Goal: Task Accomplishment & Management: Complete application form

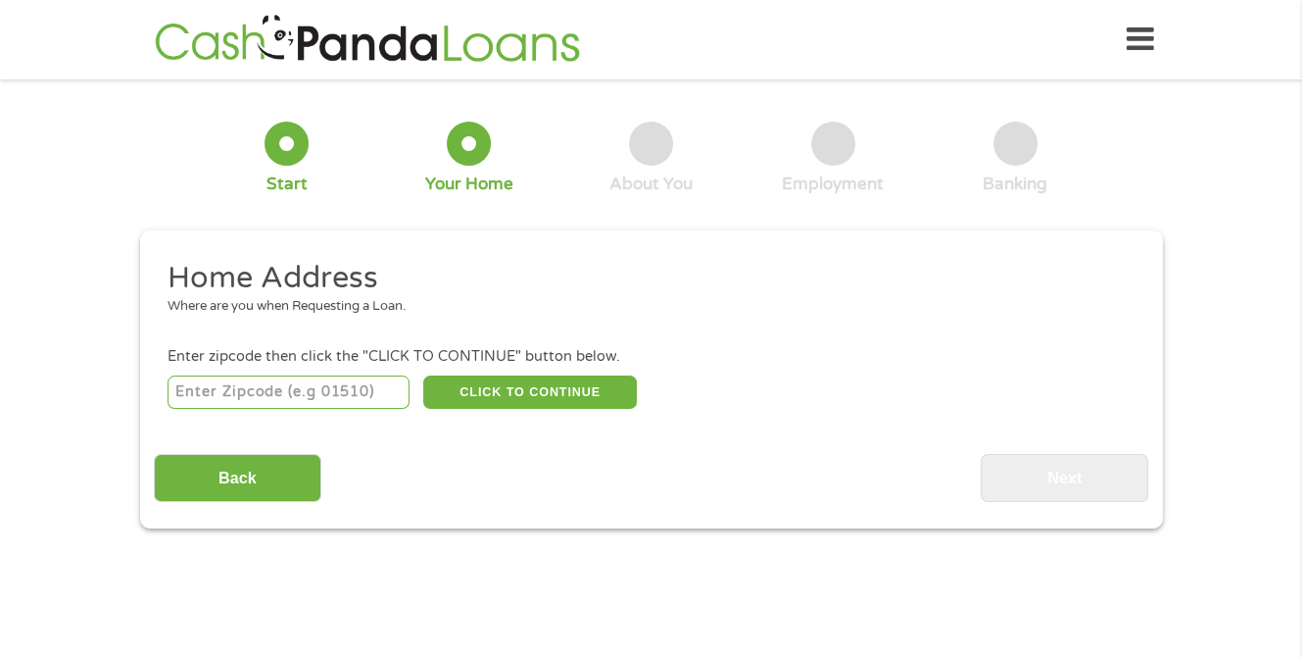
click at [273, 392] on input "number" at bounding box center [289, 391] width 242 height 33
click at [271, 395] on input "number" at bounding box center [289, 391] width 242 height 33
type input "90011"
click at [522, 383] on button "CLICK TO CONTINUE" at bounding box center [530, 391] width 214 height 33
type input "90011"
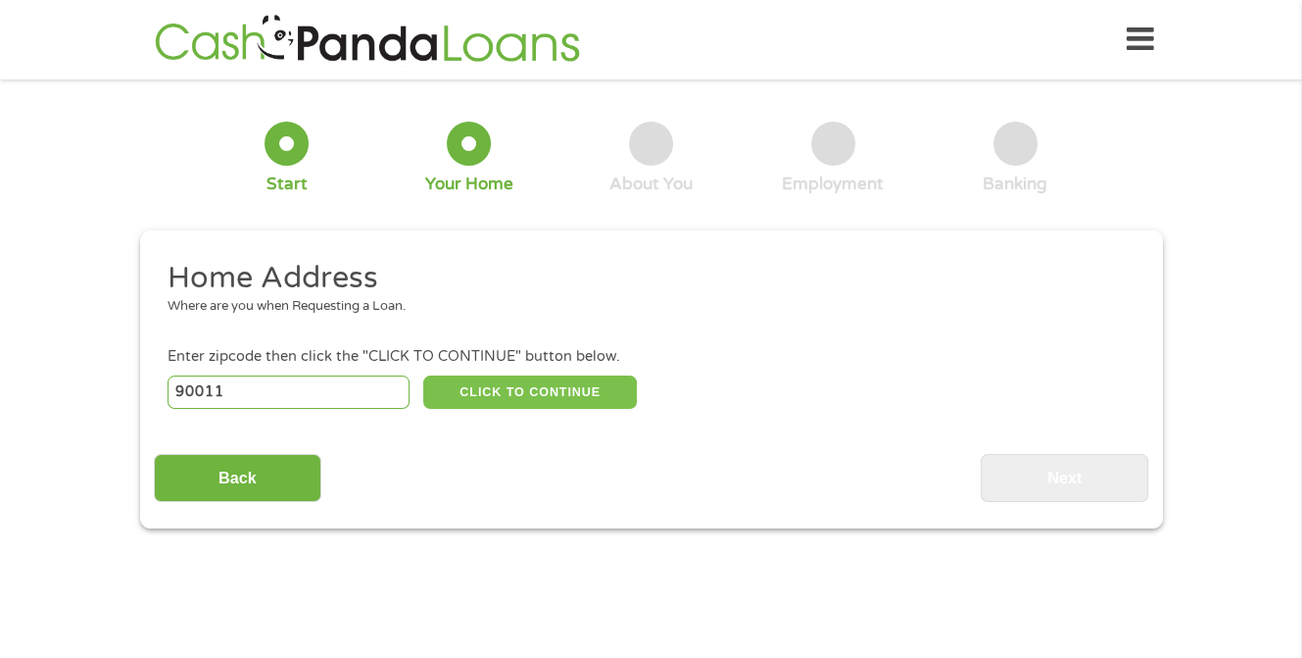
type input "Los Angeles"
select select "[US_STATE]"
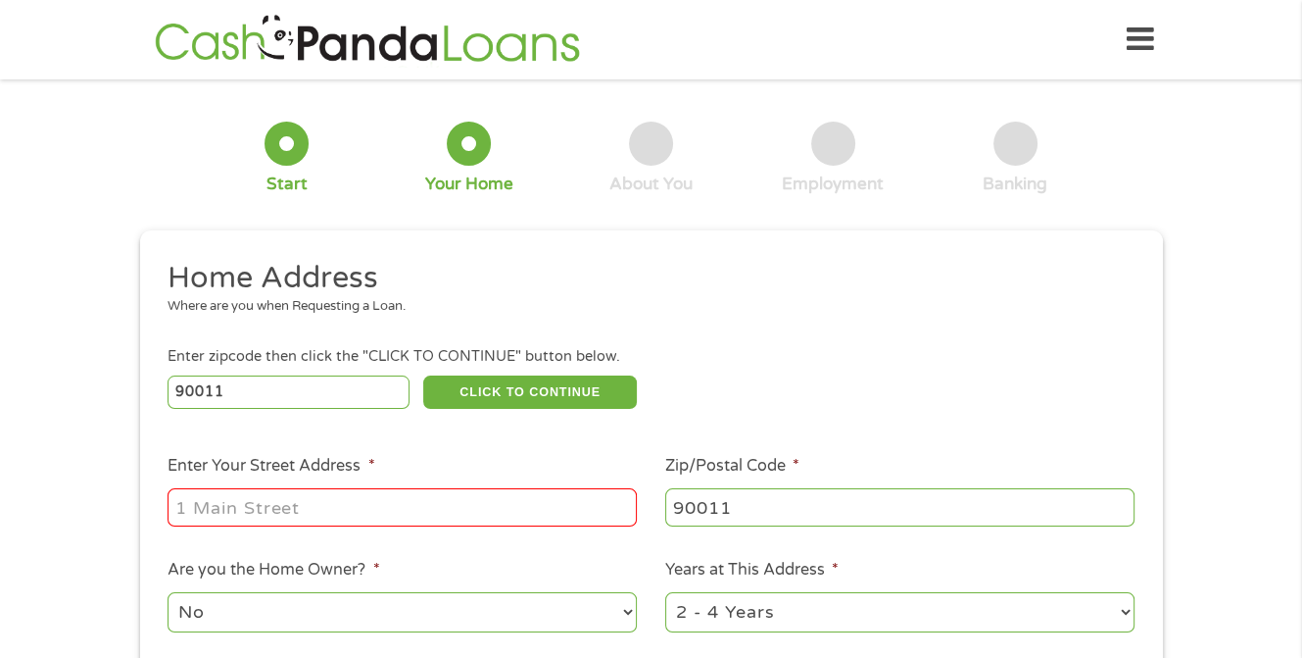
click at [477, 488] on div at bounding box center [402, 507] width 469 height 45
click at [286, 501] on input "Enter Your Street Address *" at bounding box center [402, 506] width 469 height 37
type input "3829 wall st"
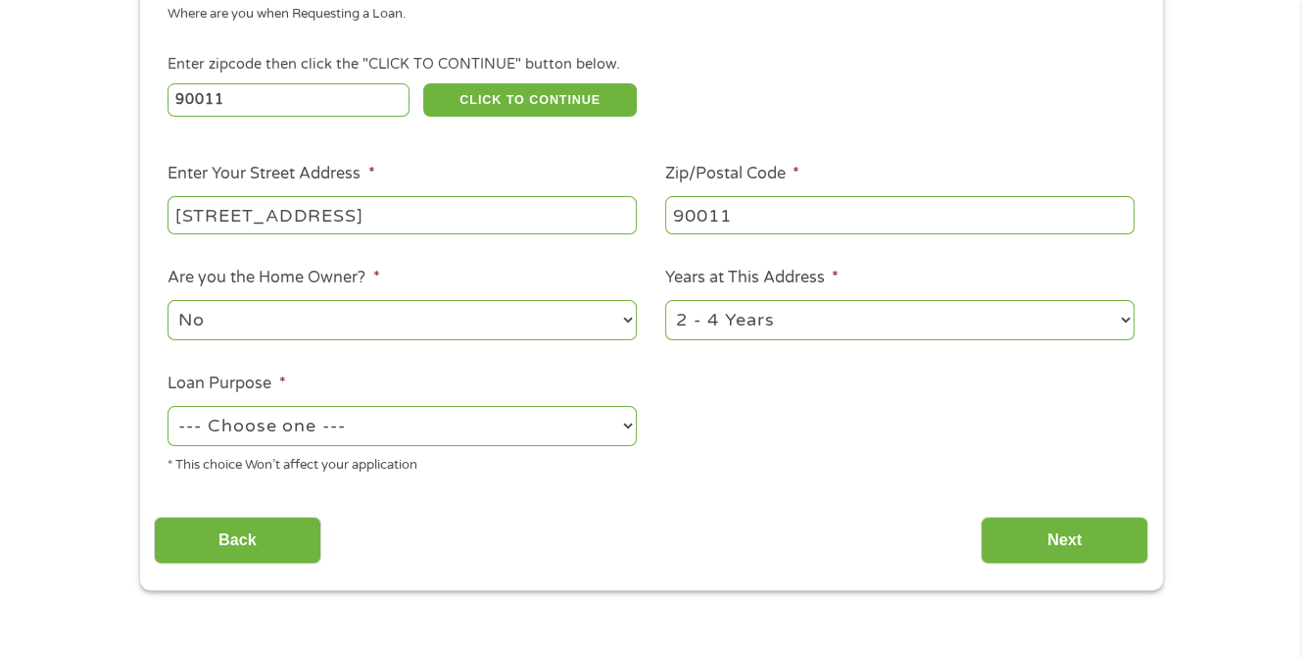
scroll to position [294, 0]
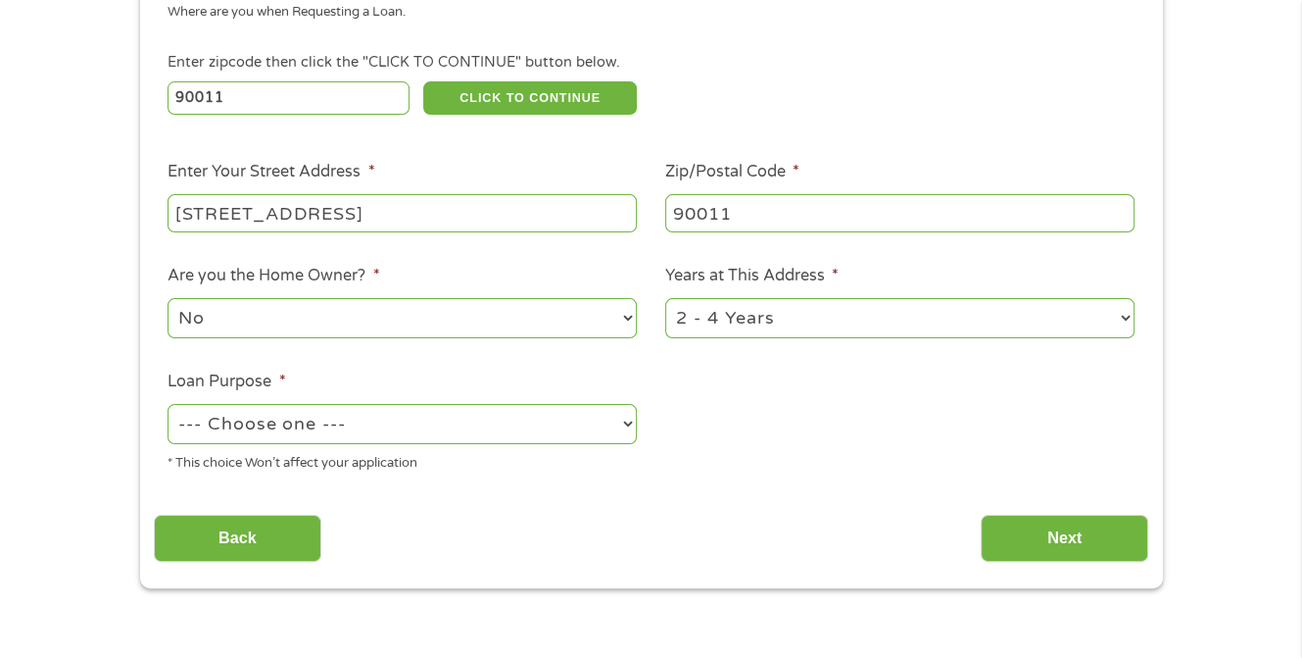
click at [882, 334] on select "1 Year or less 1 - 2 Years 2 - 4 Years Over 4 Years" at bounding box center [899, 318] width 469 height 40
select select "60months"
click at [665, 300] on select "1 Year or less 1 - 2 Years 2 - 4 Years Over 4 Years" at bounding box center [899, 318] width 469 height 40
click at [457, 448] on div "--- Choose one --- Pay Bills Debt Consolidation Home Improvement Major Purchase…" at bounding box center [402, 424] width 469 height 47
click at [451, 436] on select "--- Choose one --- Pay Bills Debt Consolidation Home Improvement Major Purchase…" at bounding box center [402, 424] width 469 height 40
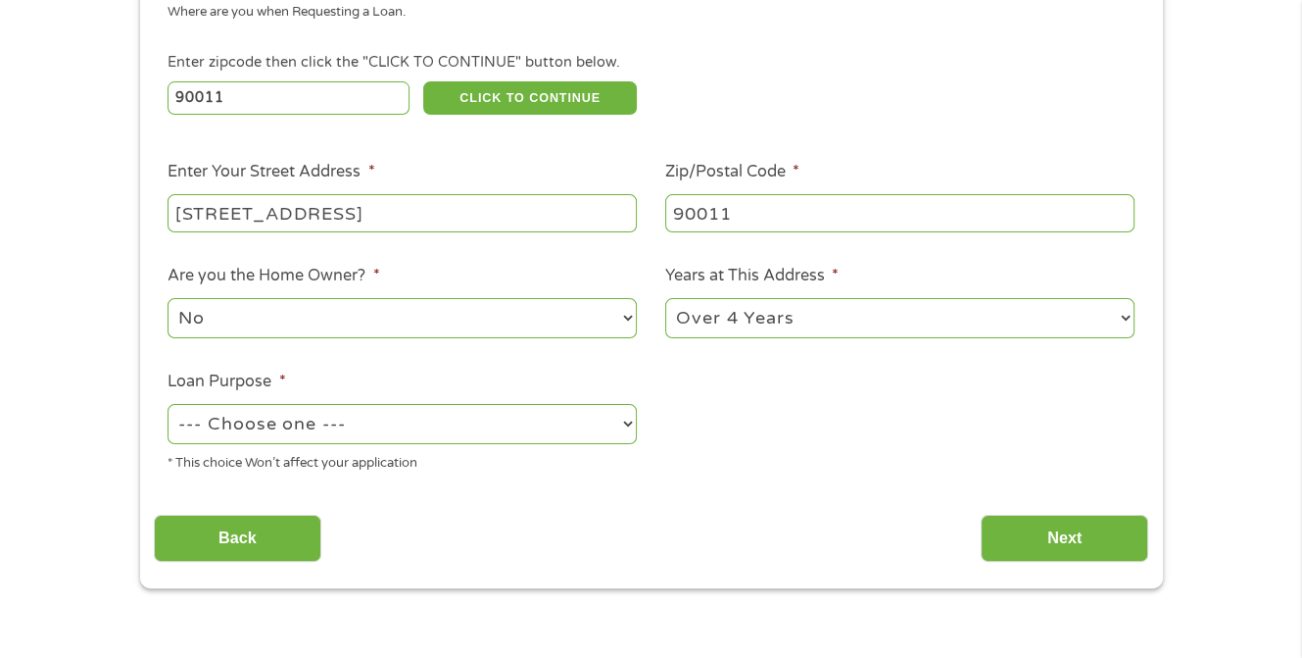
select select "shorttermcash"
click at [168, 406] on select "--- Choose one --- Pay Bills Debt Consolidation Home Improvement Major Purchase…" at bounding box center [402, 424] width 469 height 40
click at [1090, 564] on div "This field is hidden when viewing the form gclid EAIaIQobChMIi5am29ODkAMVhRBECB…" at bounding box center [651, 262] width 1023 height 652
click at [1089, 548] on input "Next" at bounding box center [1065, 539] width 168 height 48
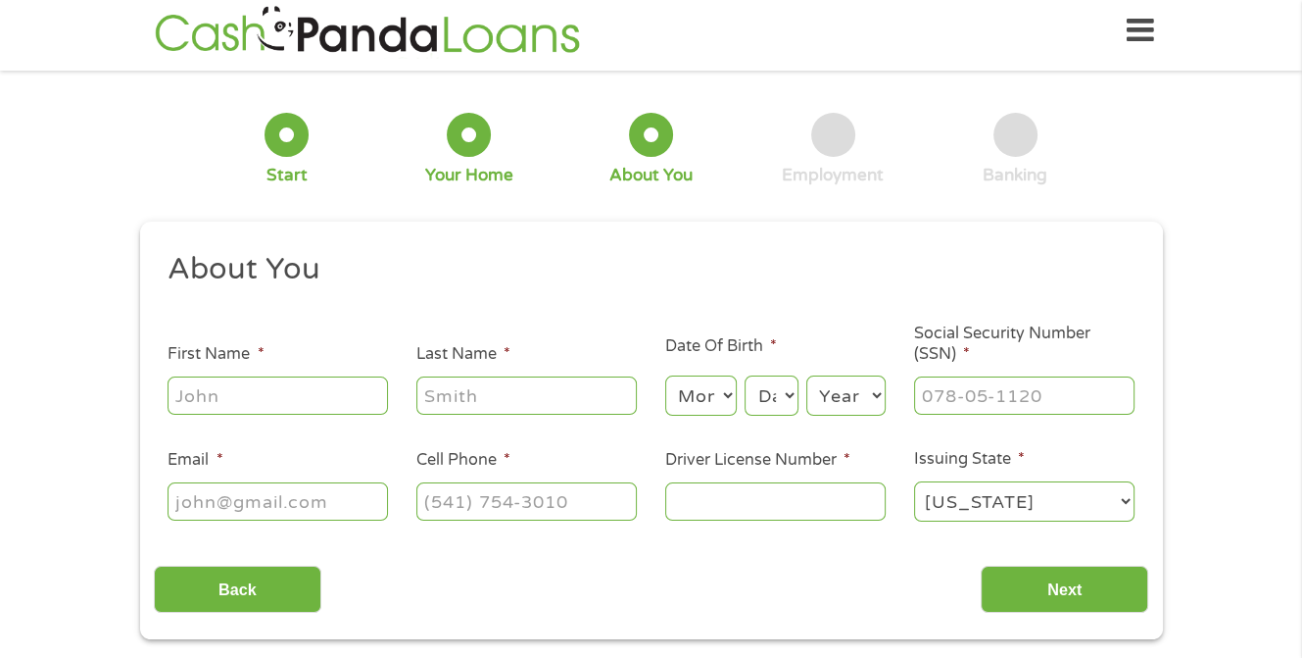
scroll to position [0, 0]
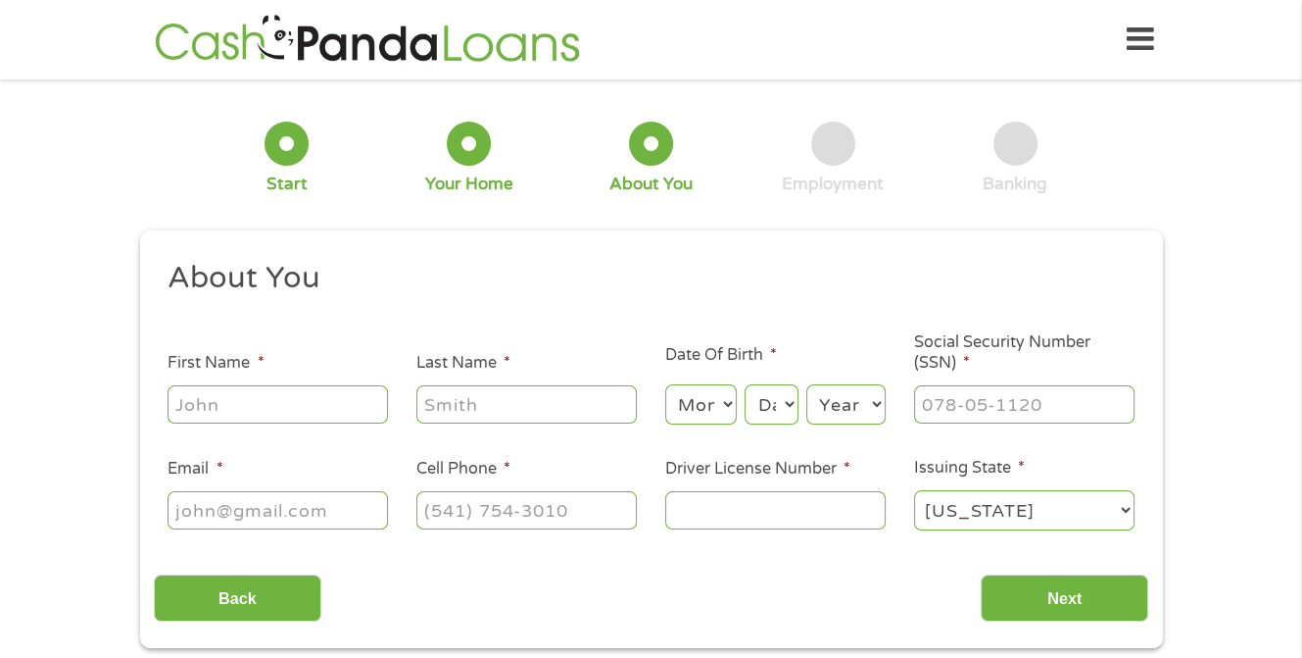
click at [333, 391] on input "First Name *" at bounding box center [278, 403] width 221 height 37
type input "Jacqueline"
type input "gutierrez"
select select "10"
select select "20"
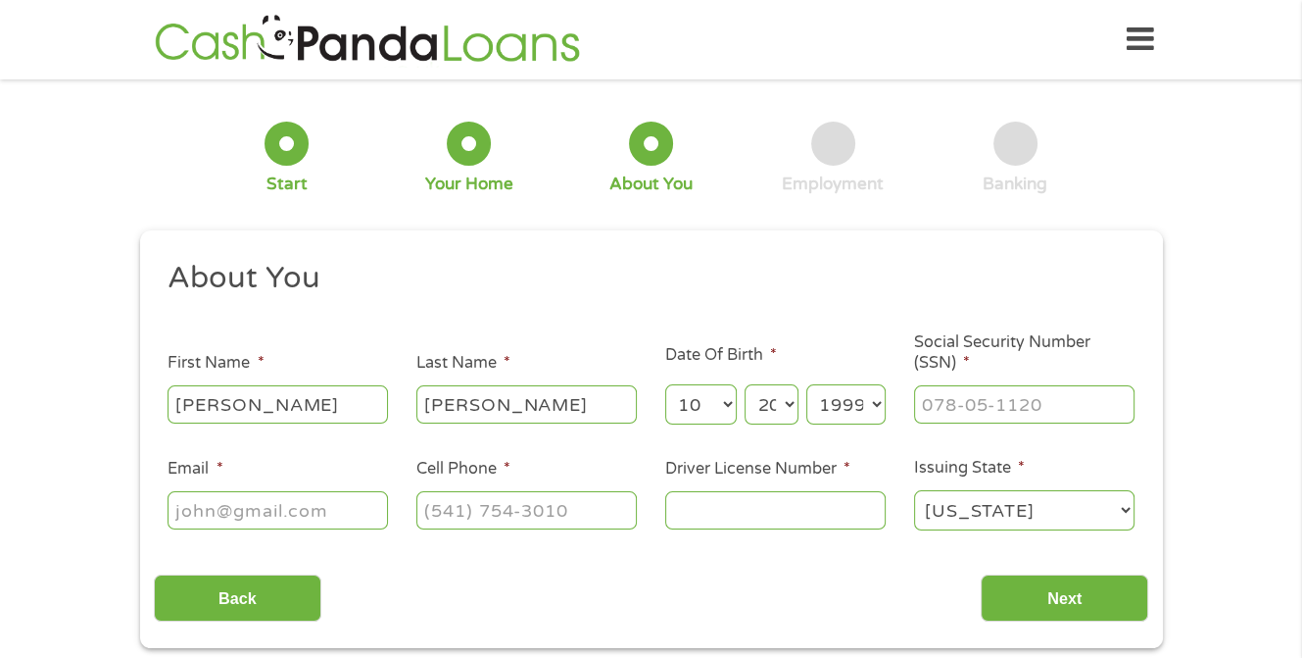
select select "1992"
type input "620-60-4573"
type input "jacquelineg42@aol.com"
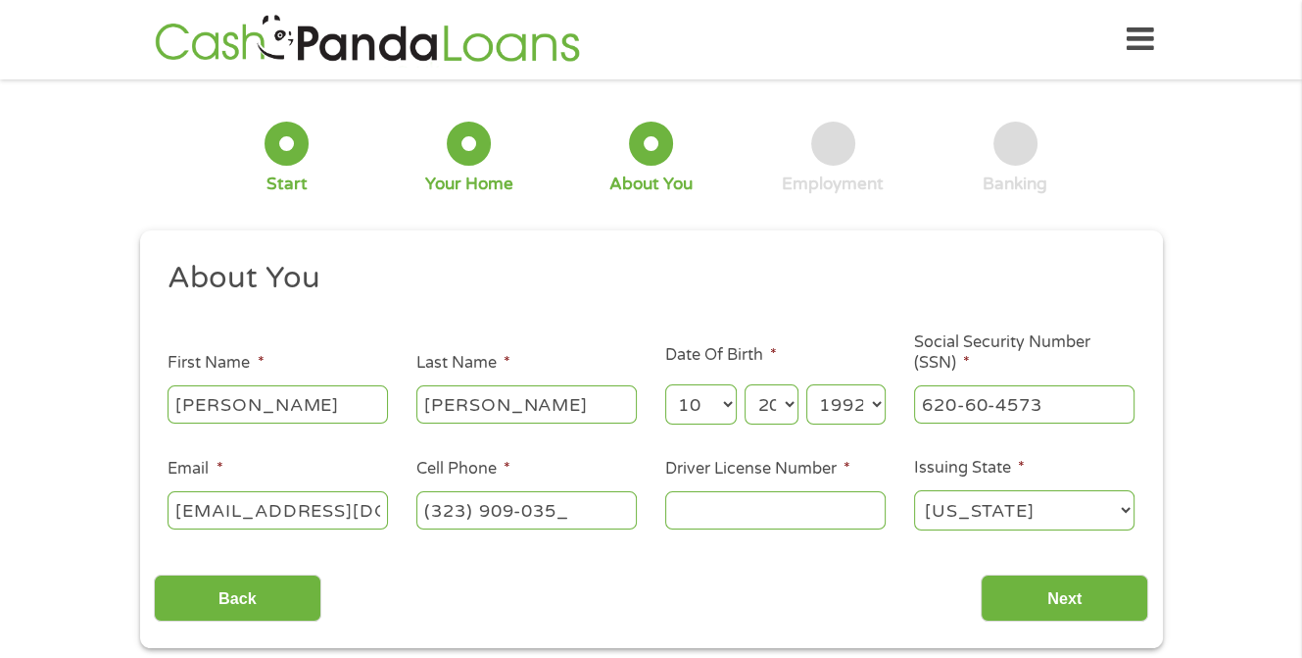
type input "(323) 909-0353"
type input "d"
type input "e2768642"
click at [1066, 602] on input "Next" at bounding box center [1065, 598] width 168 height 48
click at [1039, 601] on input "Next" at bounding box center [1065, 598] width 168 height 48
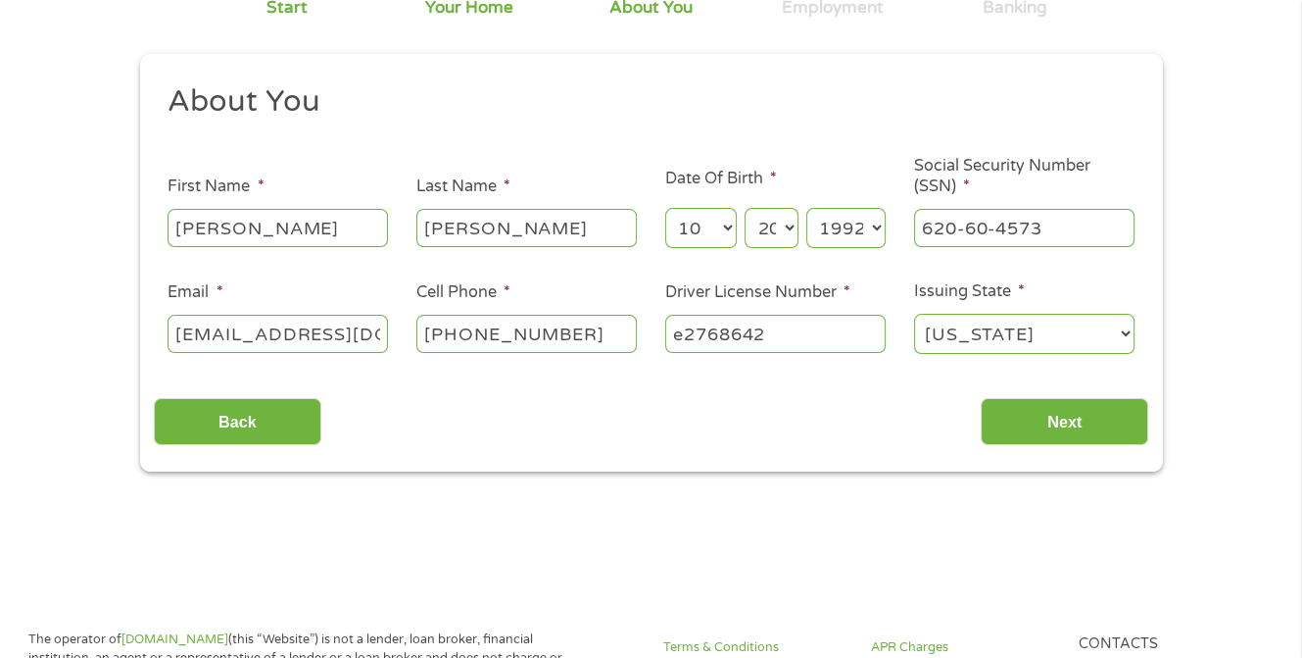
scroll to position [98, 0]
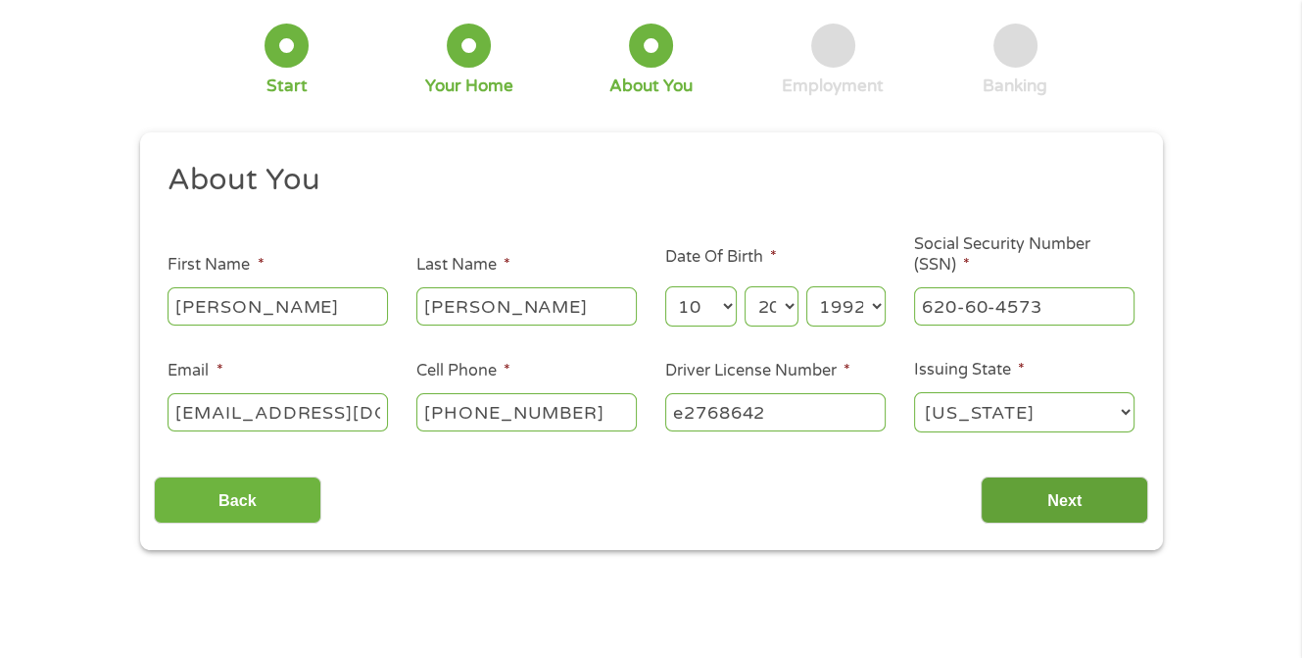
click at [1007, 504] on input "Next" at bounding box center [1065, 500] width 168 height 48
click at [1043, 424] on select "Alabama Alaska Arizona Arkansas California Colorado Connecticut Delaware Distri…" at bounding box center [1024, 412] width 221 height 40
click at [914, 393] on select "Alabama Alaska Arizona Arkansas California Colorado Connecticut Delaware Distri…" at bounding box center [1024, 412] width 221 height 40
click at [1075, 486] on input "Next" at bounding box center [1065, 500] width 168 height 48
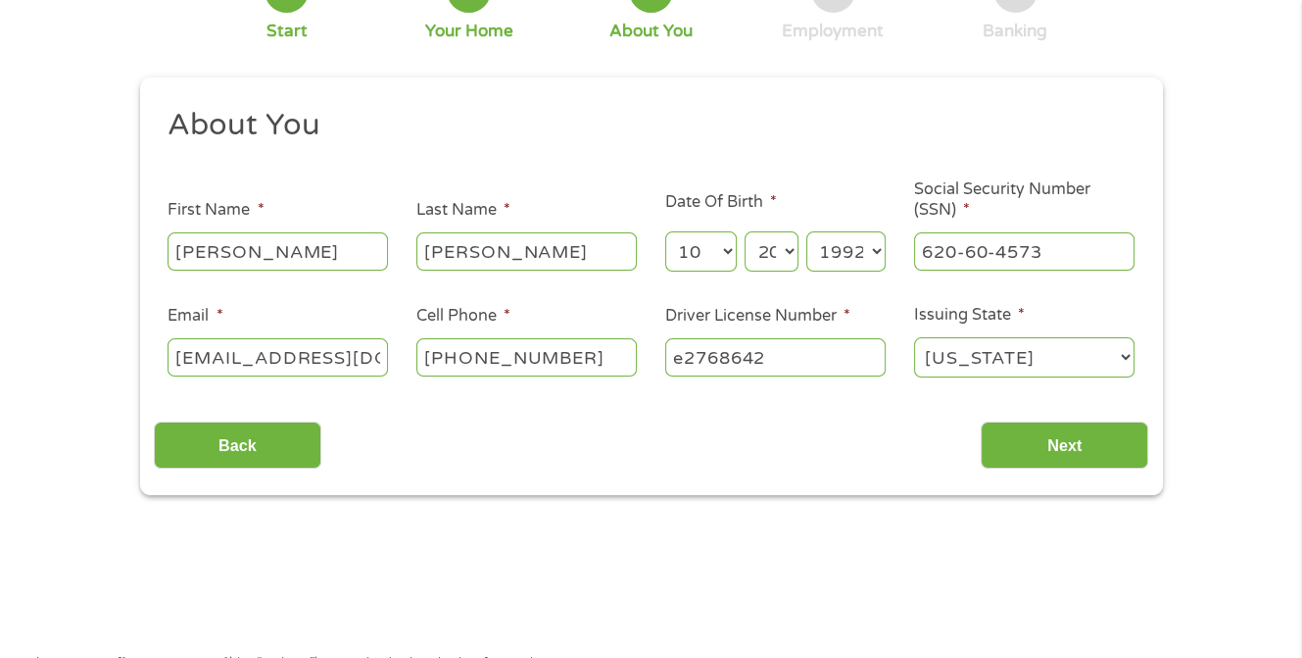
scroll to position [196, 0]
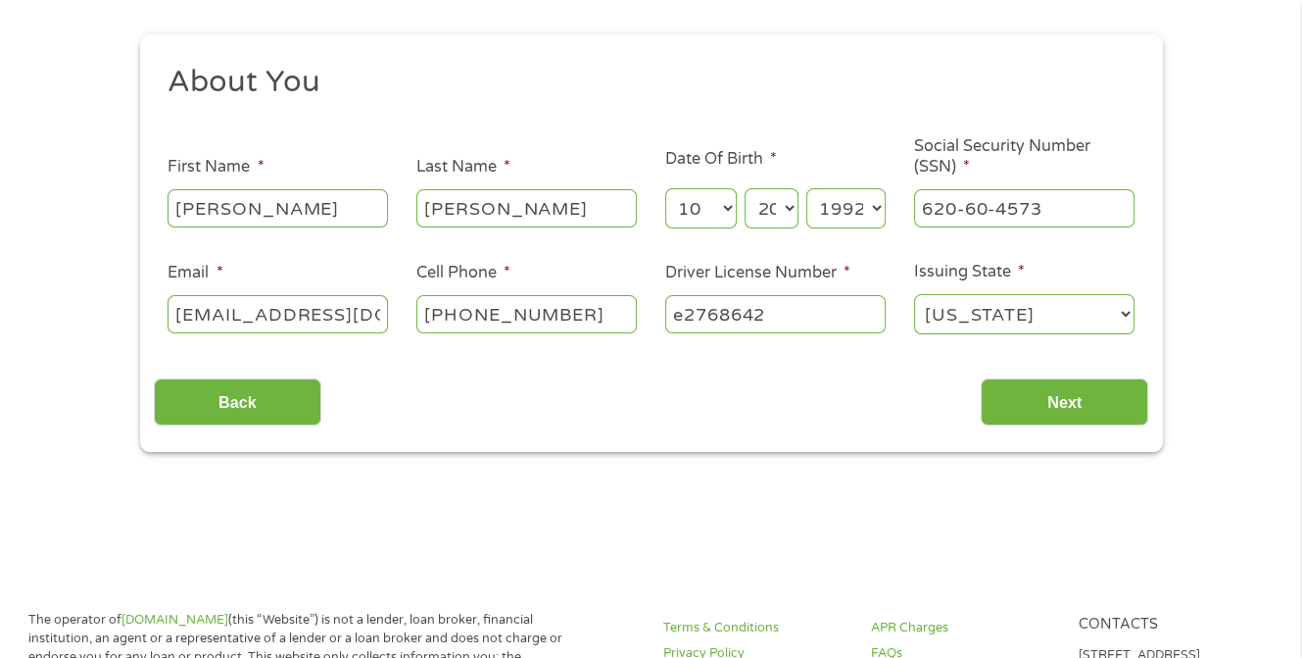
click at [824, 319] on input "e2768642" at bounding box center [775, 313] width 221 height 37
click at [518, 221] on input "gutierrez" at bounding box center [527, 207] width 221 height 37
click at [438, 213] on input "gutierrez" at bounding box center [527, 207] width 221 height 37
type input "Gutierrez"
drag, startPoint x: 284, startPoint y: 315, endPoint x: 302, endPoint y: 317, distance: 17.7
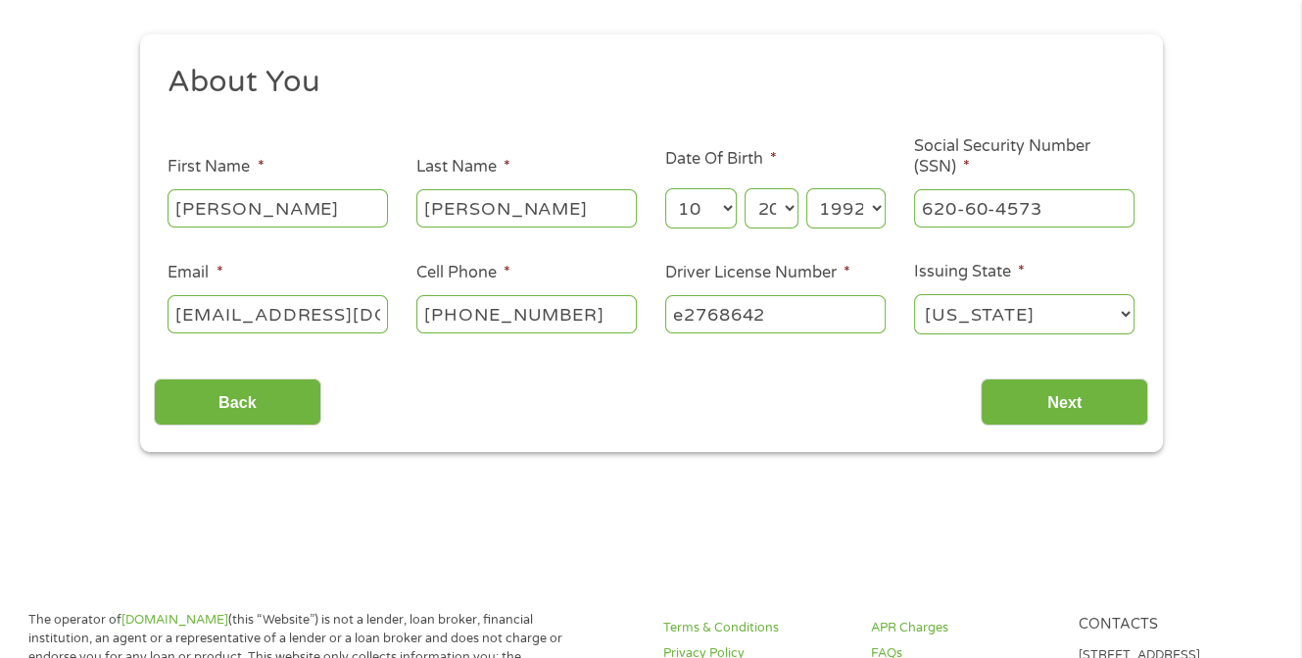
click at [285, 317] on input "jacquelineg42@aol.com" at bounding box center [278, 313] width 221 height 37
drag, startPoint x: 333, startPoint y: 317, endPoint x: 452, endPoint y: 339, distance: 120.7
click at [452, 339] on ul "About You This field is hidden when viewing the form Title * --- Choose one ---…" at bounding box center [651, 207] width 995 height 289
click at [367, 324] on input "jacquelineg42@aol.com" at bounding box center [278, 313] width 221 height 37
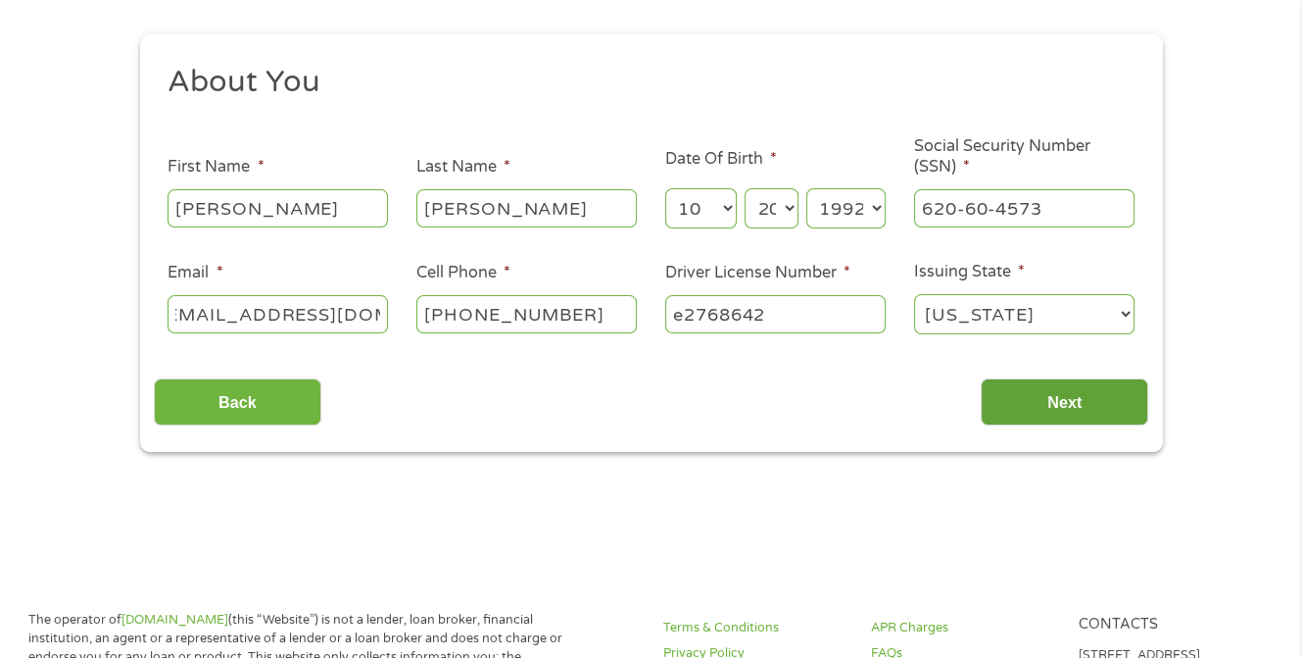
scroll to position [0, 0]
click at [1060, 412] on input "Next" at bounding box center [1065, 402] width 168 height 48
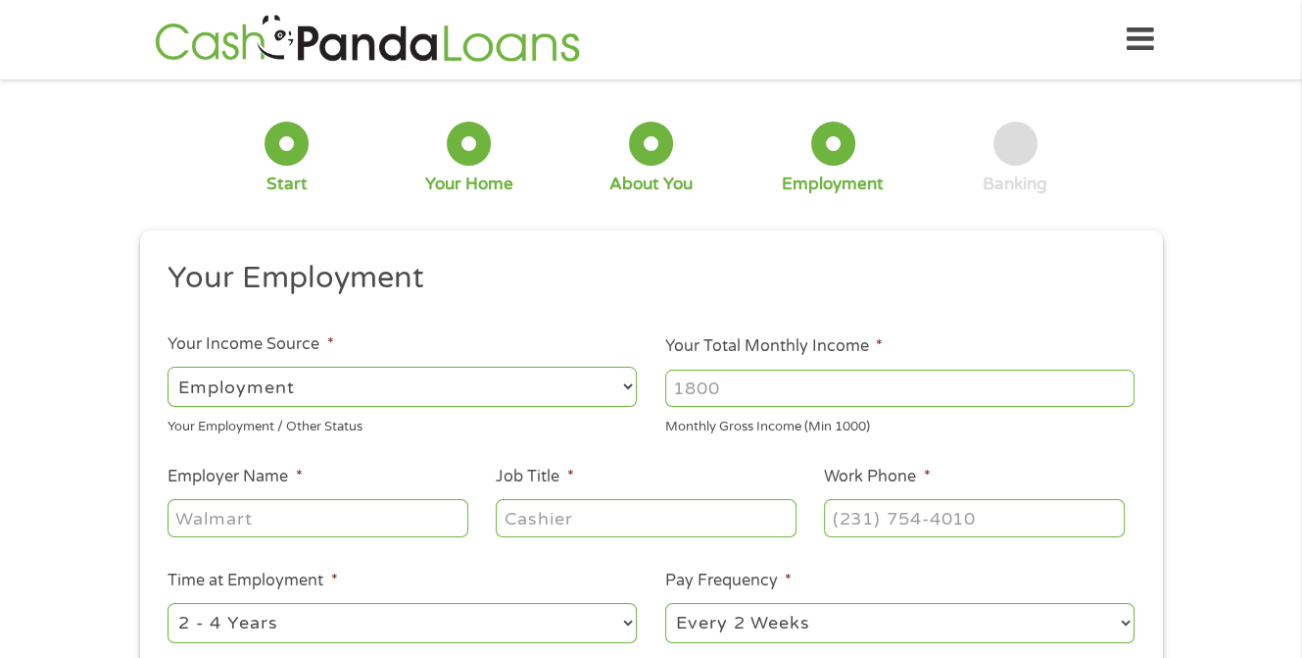
drag, startPoint x: 437, startPoint y: 369, endPoint x: 445, endPoint y: 380, distance: 13.3
click at [445, 380] on select "--- Choose one --- Employment Self Employed Benefits" at bounding box center [402, 387] width 469 height 40
click at [770, 389] on input "Your Total Monthly Income *" at bounding box center [899, 387] width 469 height 37
type input "5500"
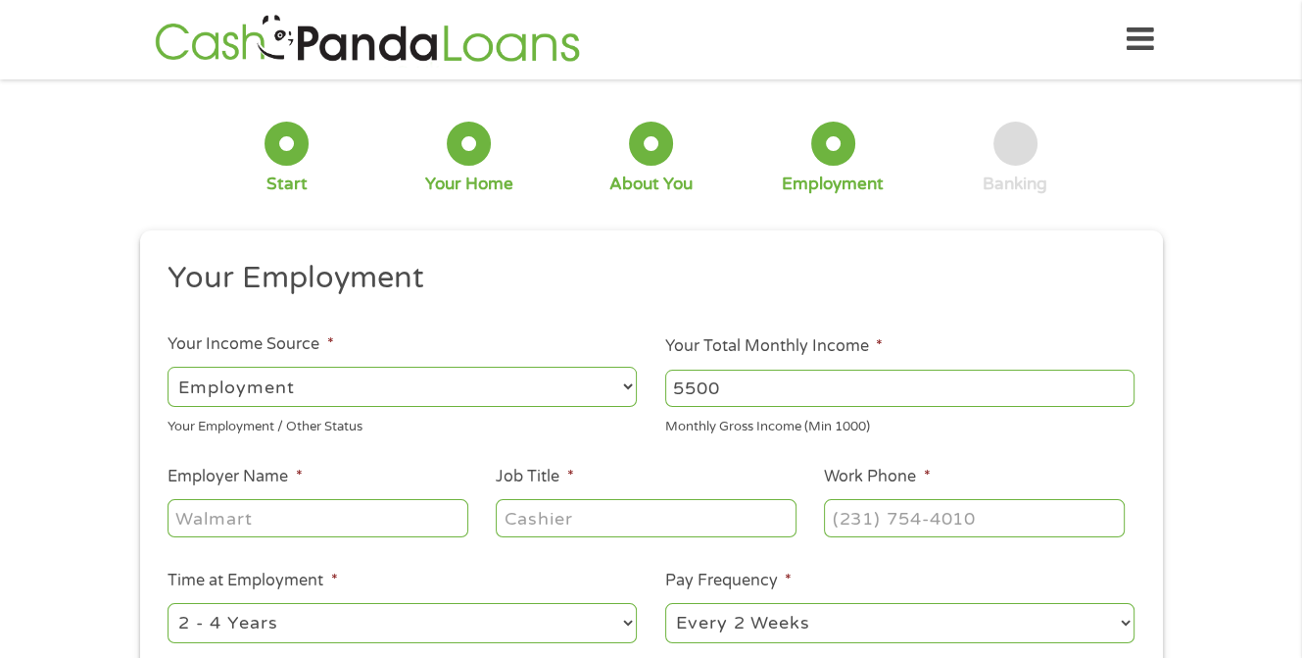
click at [259, 524] on input "Employer Name *" at bounding box center [318, 517] width 300 height 37
type input "Los Angeles County"
type input "Senior Typist Clerk"
type input "(424) 454-5723"
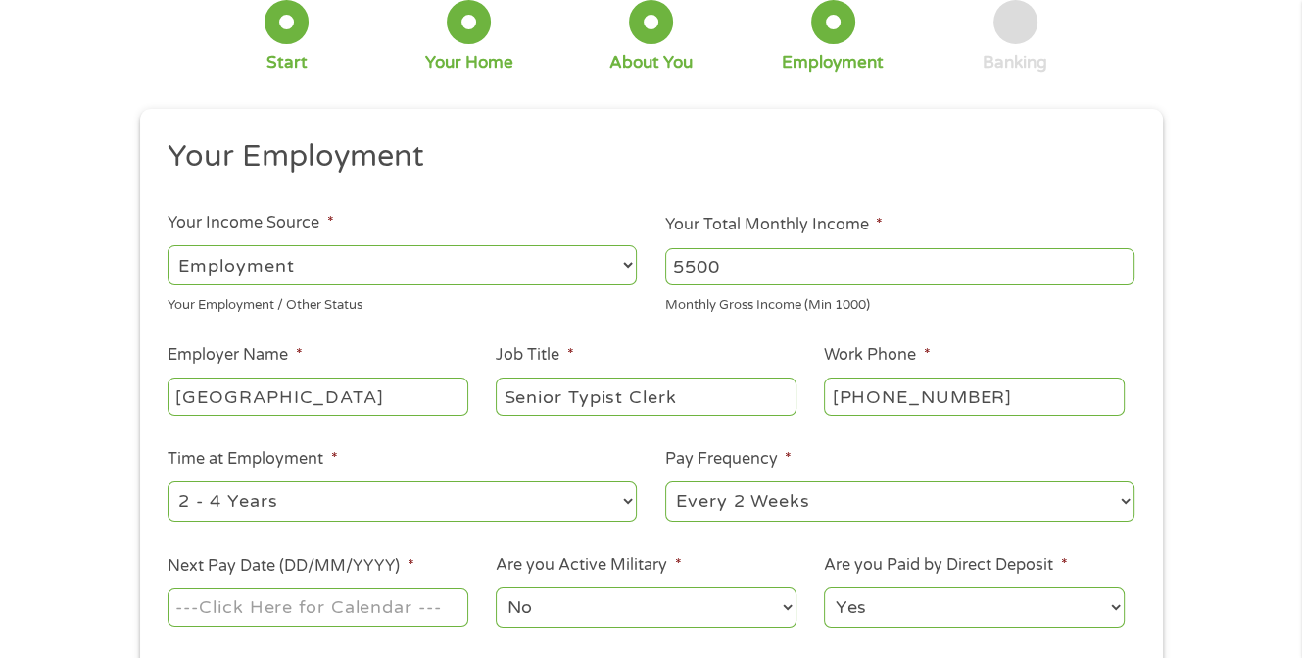
scroll to position [294, 0]
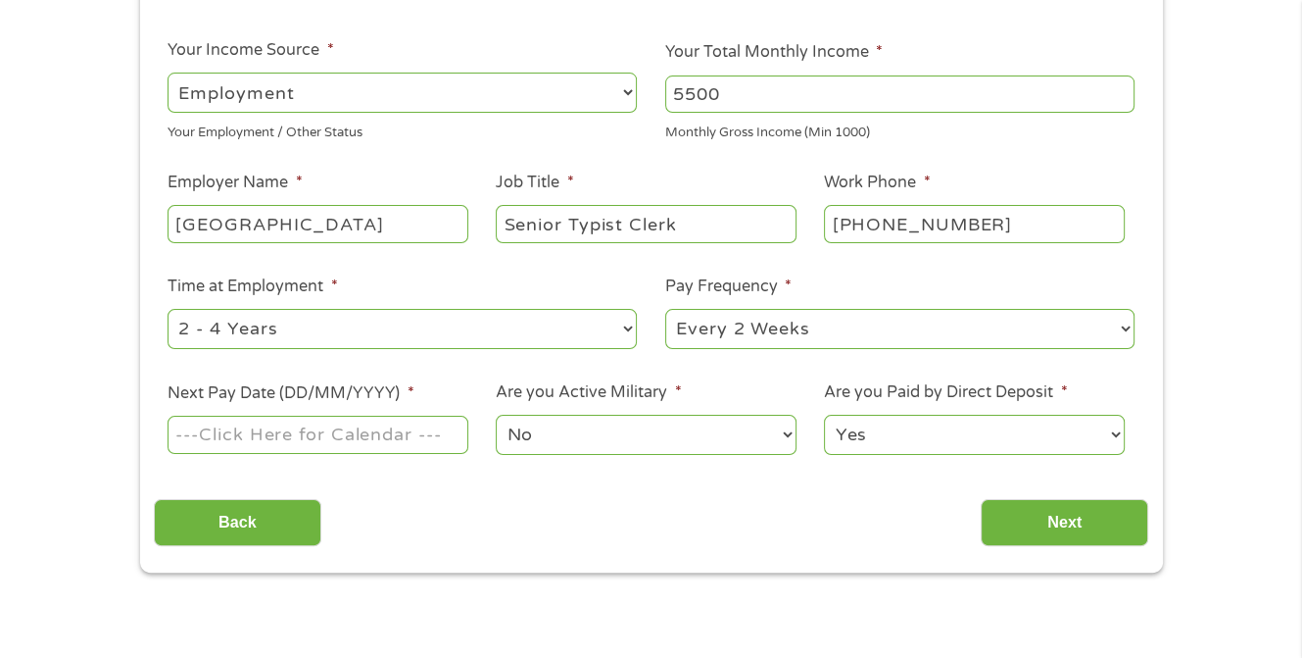
click at [327, 307] on div "--- Choose one --- 1 Year or less 1 - 2 Years 2 - 4 Years Over 4 Years" at bounding box center [402, 329] width 469 height 47
click at [326, 324] on select "--- Choose one --- 1 Year or less 1 - 2 Years 2 - 4 Years Over 4 Years" at bounding box center [402, 329] width 469 height 40
select select "60months"
click at [168, 310] on select "--- Choose one --- 1 Year or less 1 - 2 Years 2 - 4 Years Over 4 Years" at bounding box center [402, 329] width 469 height 40
click at [765, 336] on select "--- Choose one --- Every 2 Weeks Every Week Monthly Semi-Monthly" at bounding box center [899, 329] width 469 height 40
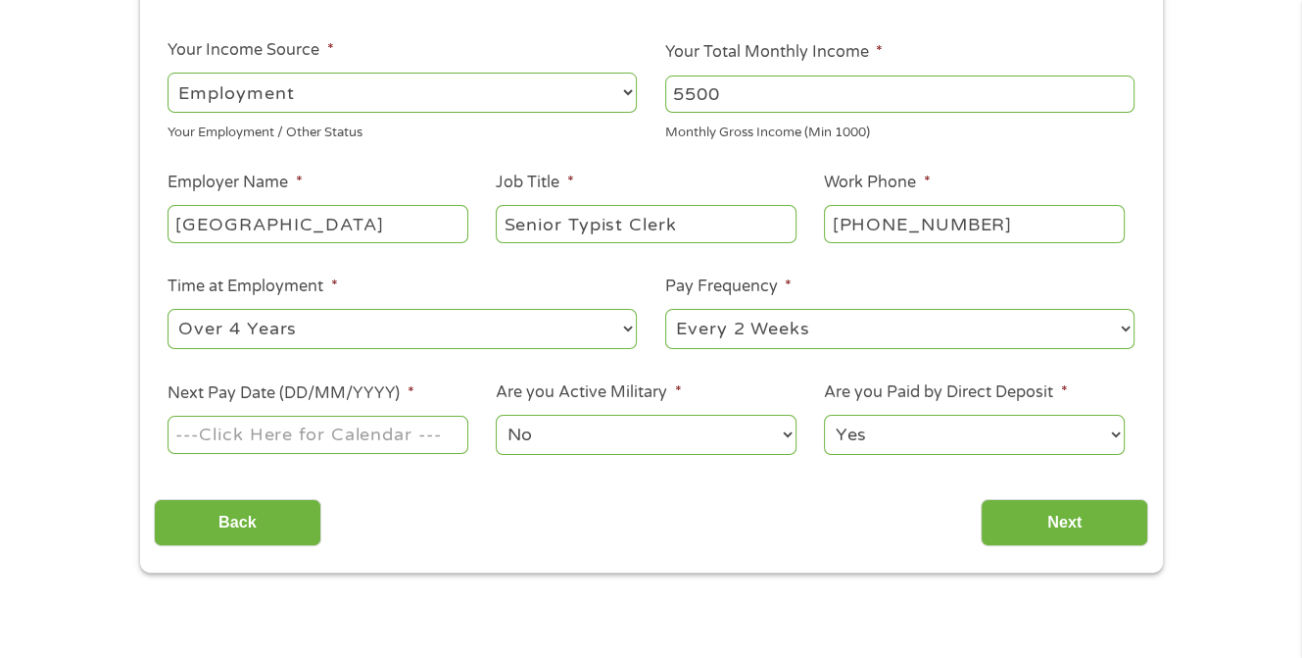
select select "semimonthly"
click at [665, 310] on select "--- Choose one --- Every 2 Weeks Every Week Monthly Semi-Monthly" at bounding box center [899, 329] width 469 height 40
click at [420, 413] on li "Next Pay Date (DD/MM/YYYY) *" at bounding box center [318, 418] width 328 height 75
click at [419, 433] on input "Next Pay Date (DD/MM/YYYY) *" at bounding box center [318, 434] width 300 height 37
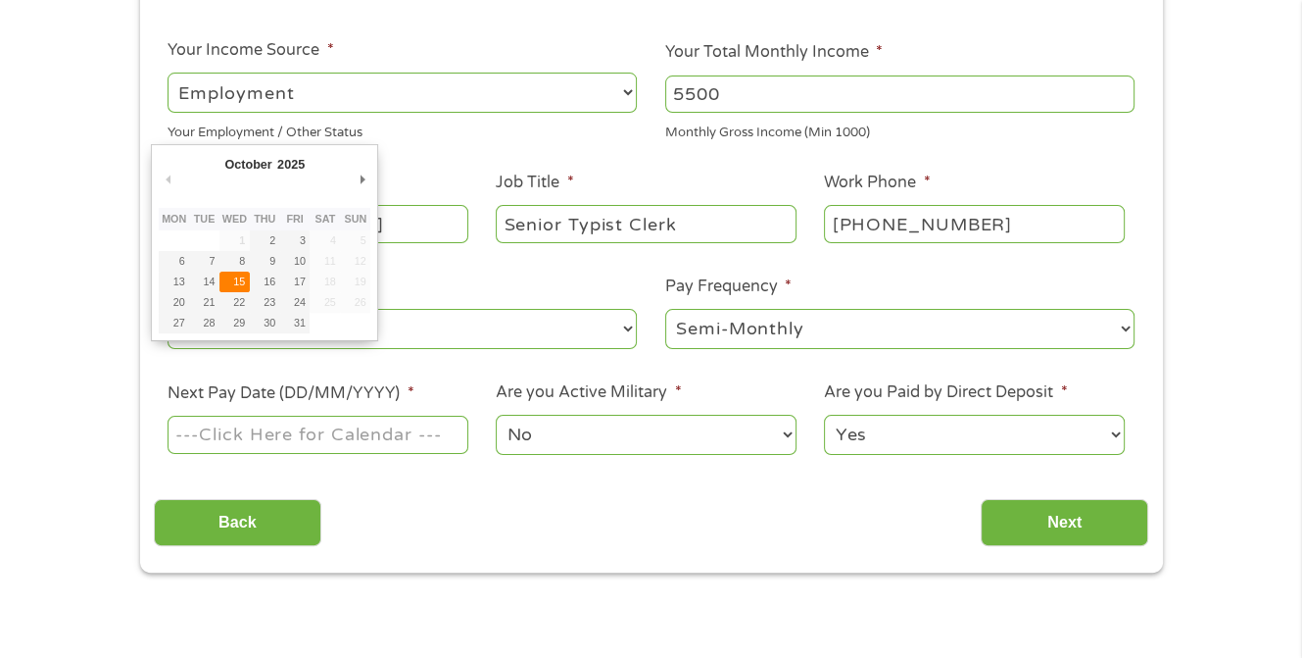
type input "15/10/2025"
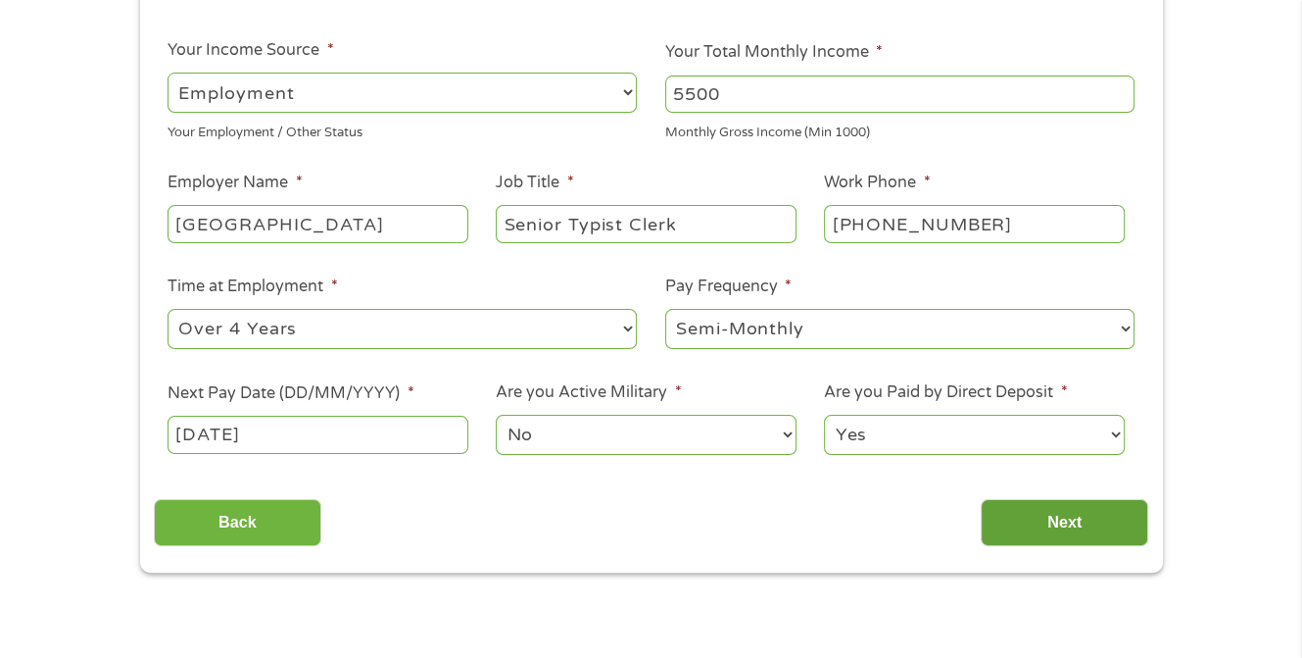
click at [1017, 515] on input "Next" at bounding box center [1065, 523] width 168 height 48
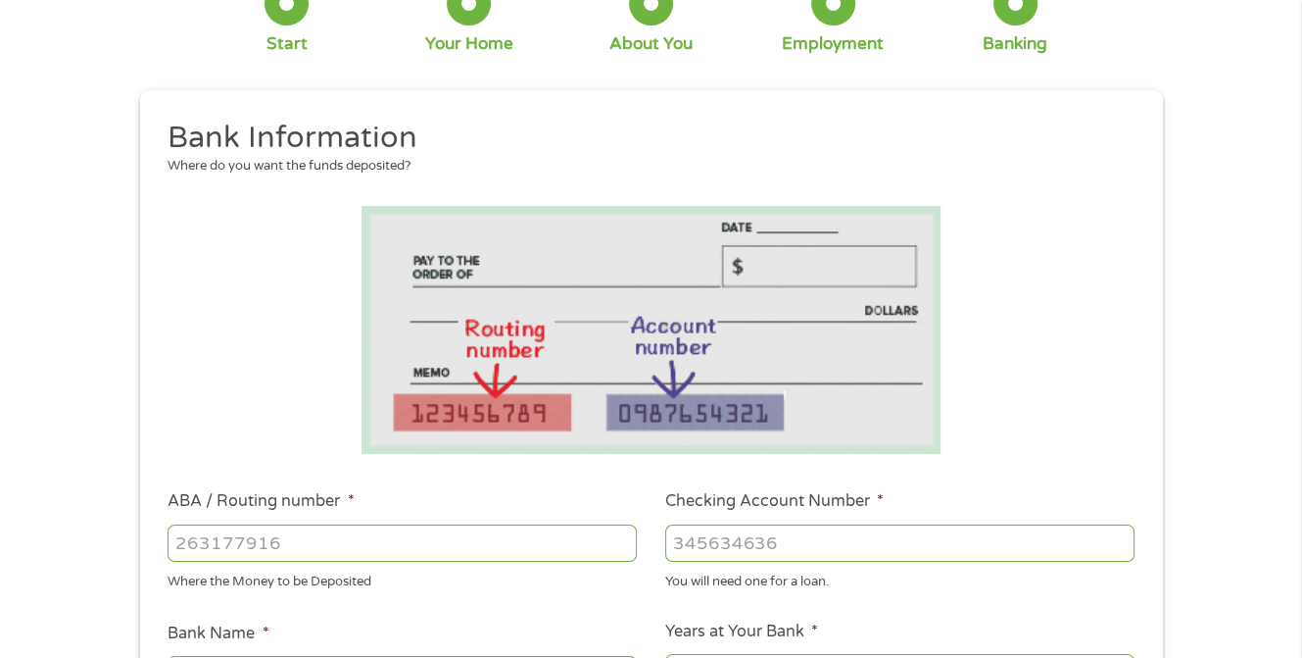
scroll to position [392, 0]
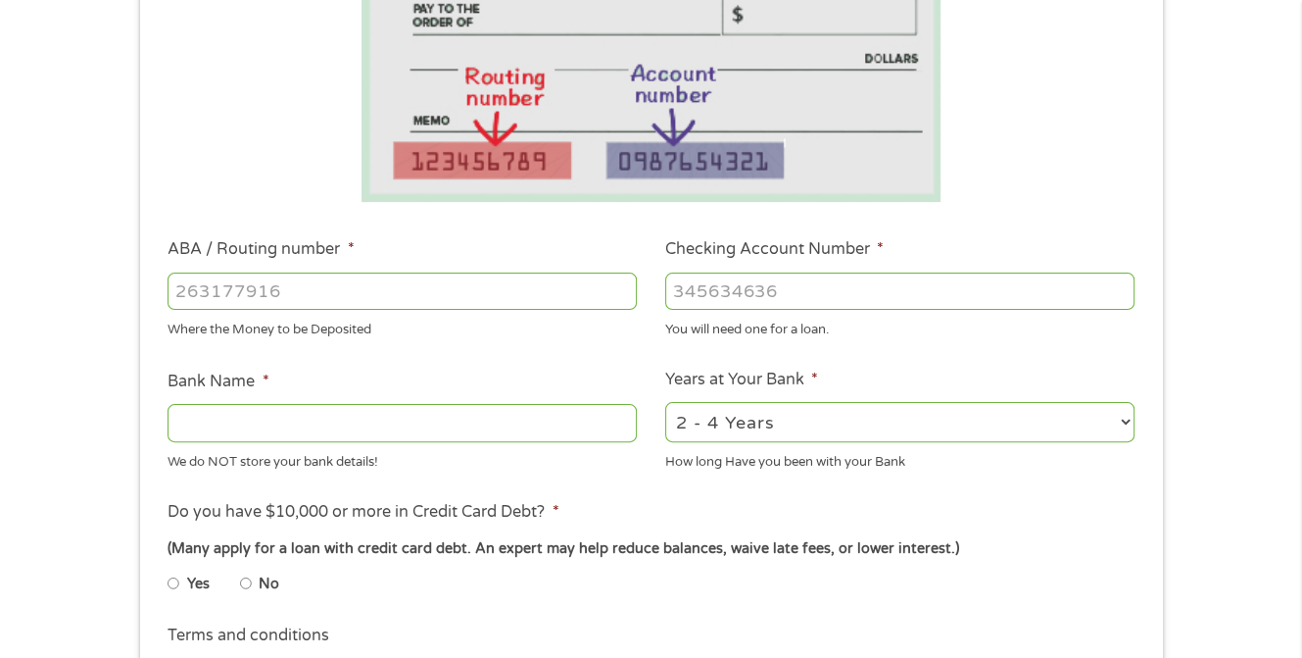
click at [301, 285] on input "ABA / Routing number *" at bounding box center [402, 290] width 469 height 37
type input "121042882"
type input "WELLS FARGO BANK NA"
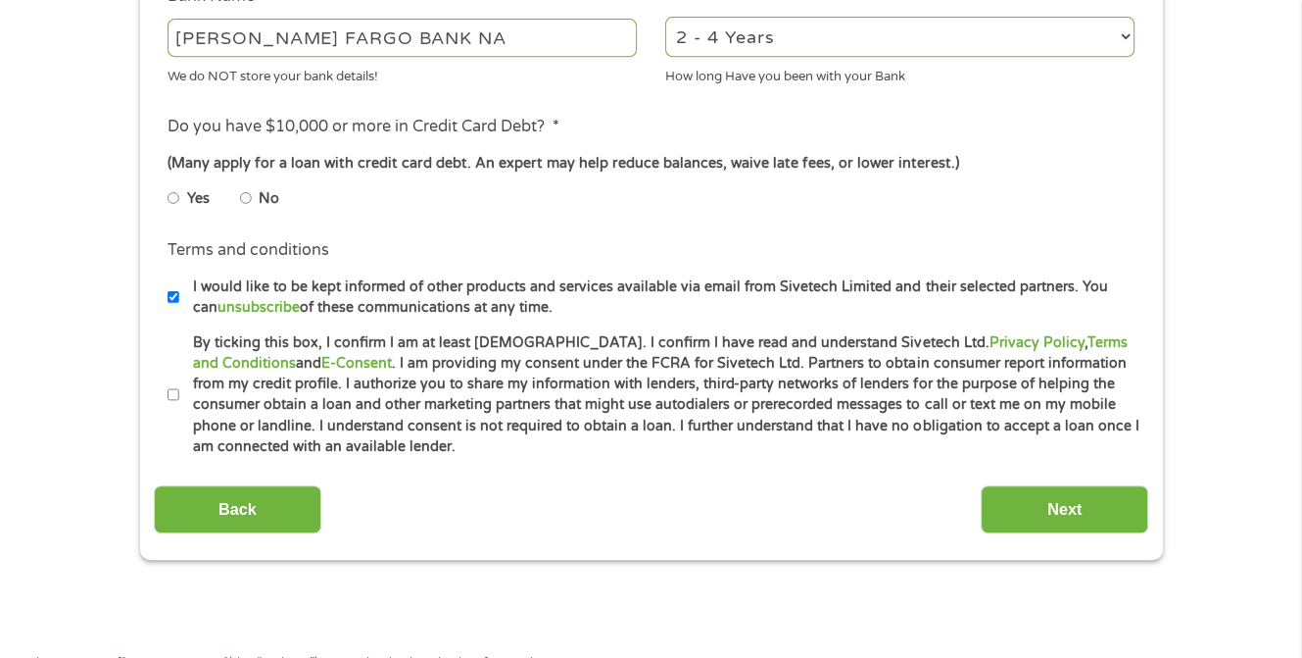
scroll to position [784, 0]
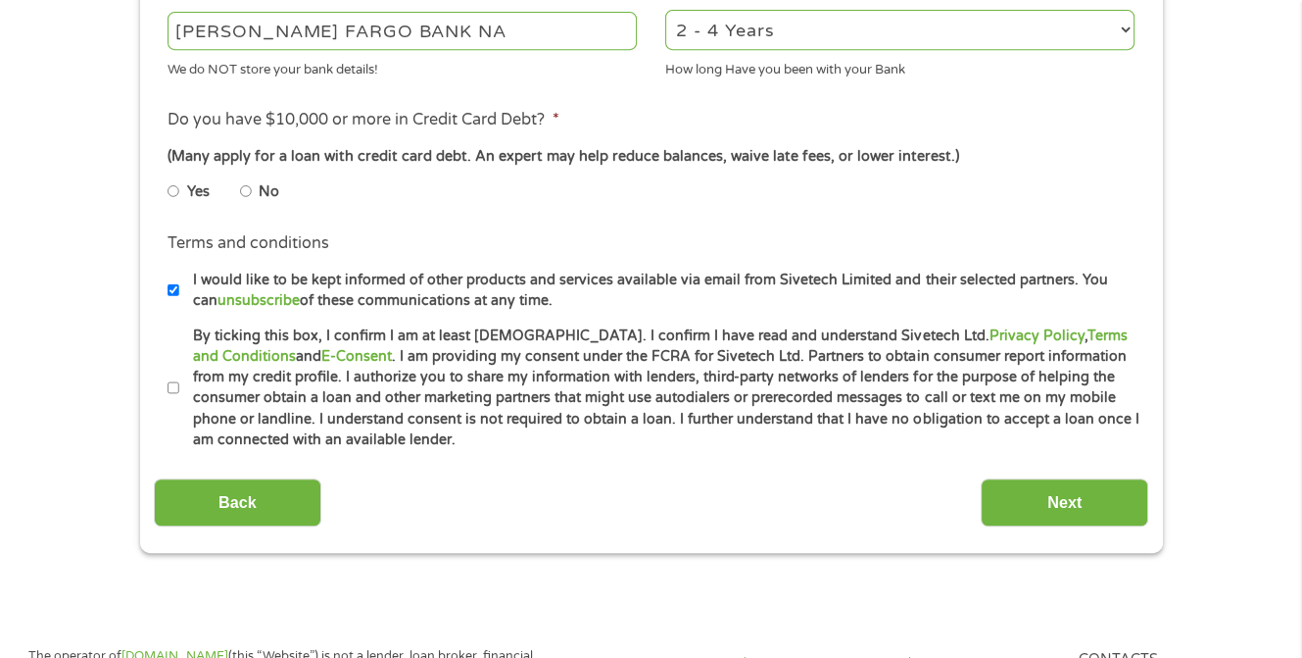
type input "5651905662"
click at [261, 185] on label "No" at bounding box center [269, 192] width 21 height 22
click at [252, 185] on input "No" at bounding box center [246, 190] width 12 height 31
radio input "true"
click at [167, 296] on li "Terms and conditions I would like to be kept informed of other products and ser…" at bounding box center [651, 270] width 995 height 79
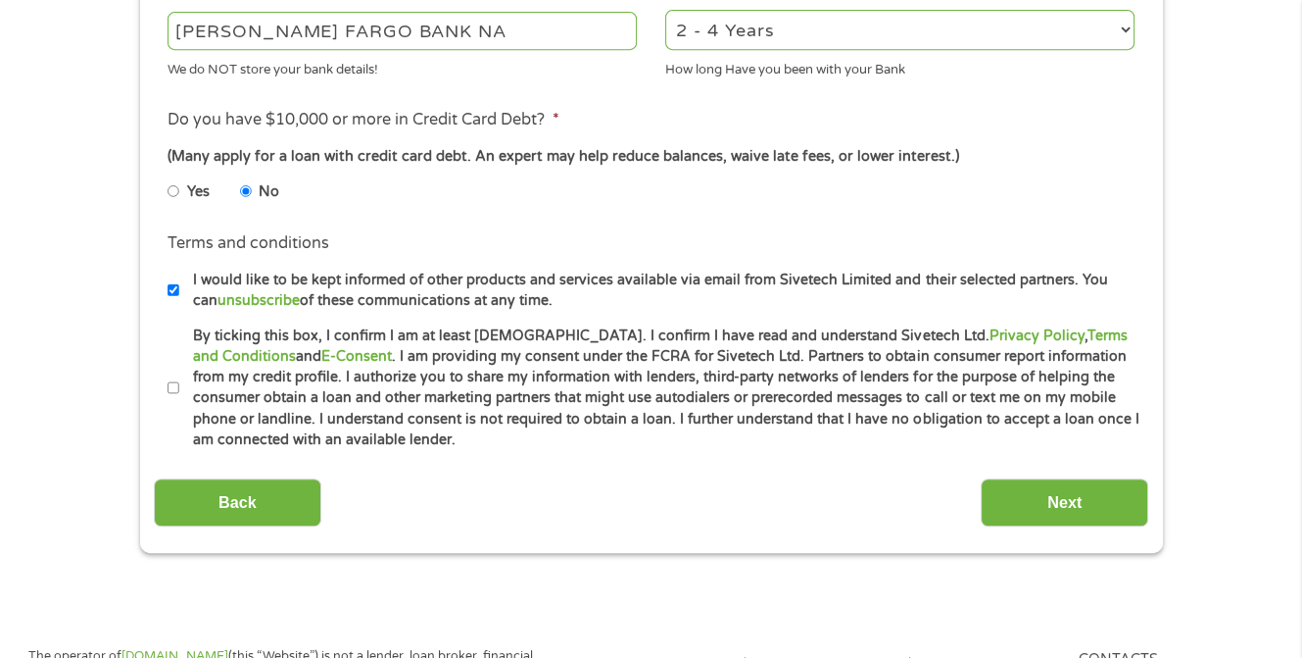
click at [171, 285] on input "I would like to be kept informed of other products and services available via e…" at bounding box center [174, 289] width 12 height 31
checkbox input "false"
click at [168, 386] on input "By ticking this box, I confirm I am at least 18 years old. I confirm I have rea…" at bounding box center [174, 387] width 12 height 31
checkbox input "true"
click at [1095, 509] on input "Next" at bounding box center [1065, 502] width 168 height 48
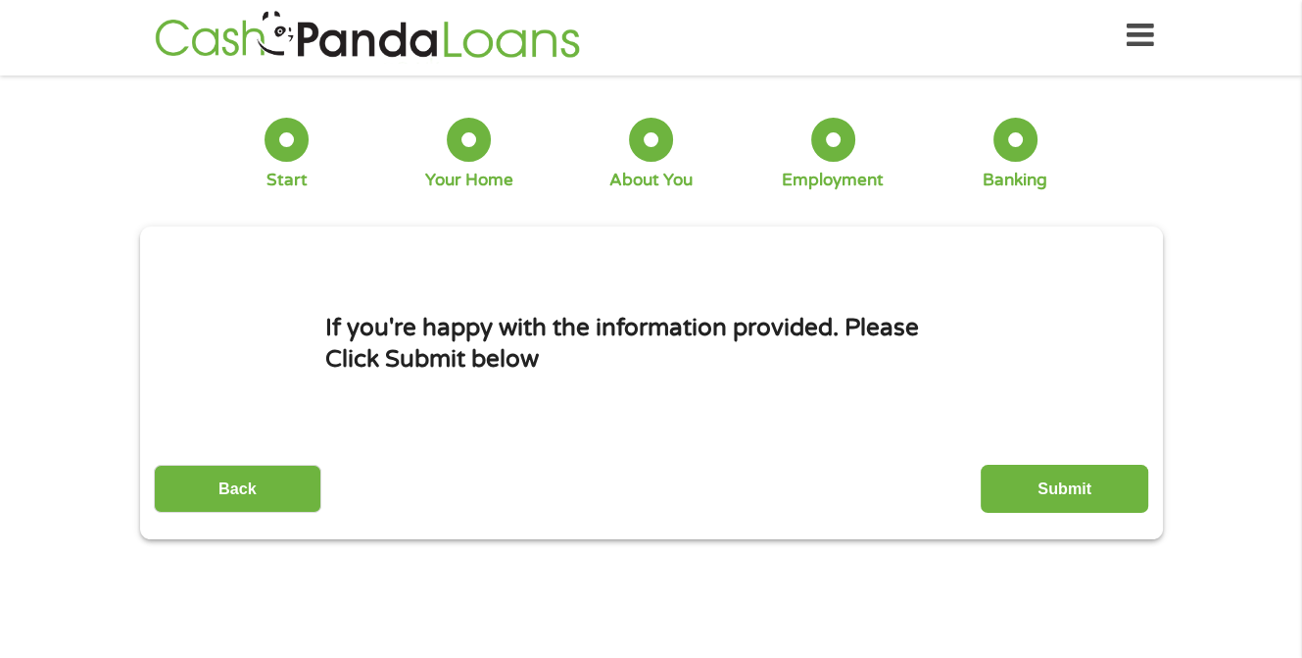
scroll to position [0, 0]
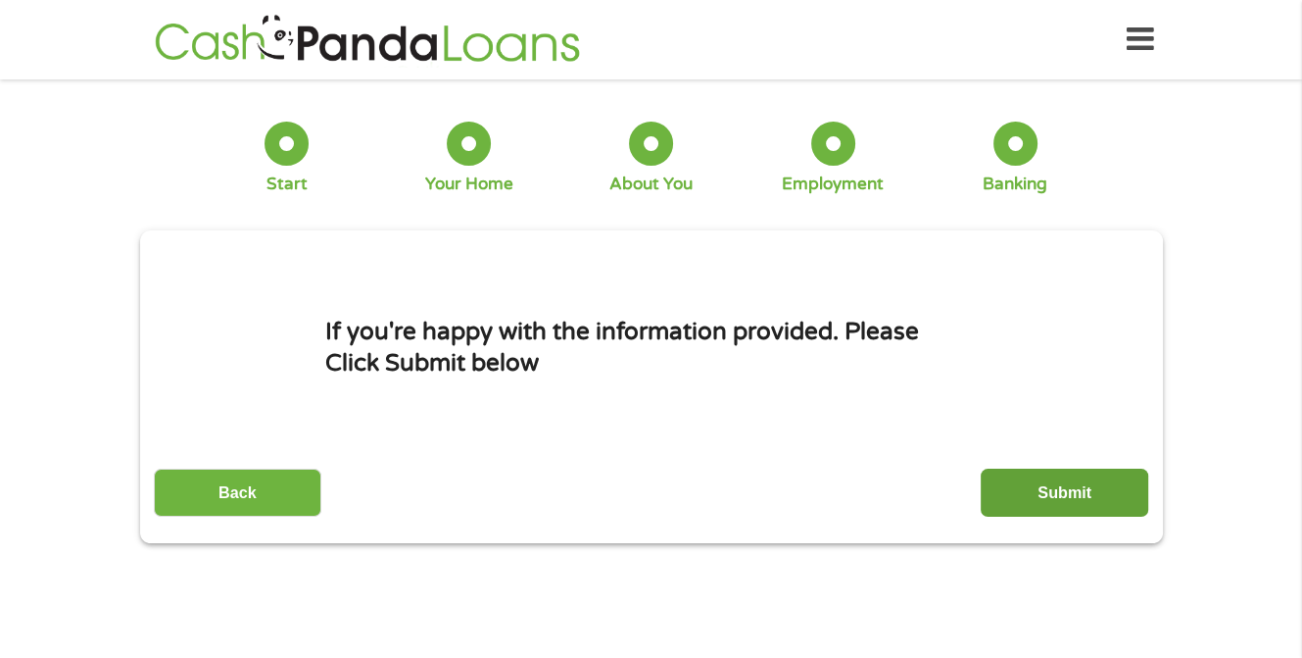
click at [1085, 497] on input "Submit" at bounding box center [1065, 492] width 168 height 48
